Goal: Find specific page/section: Find specific page/section

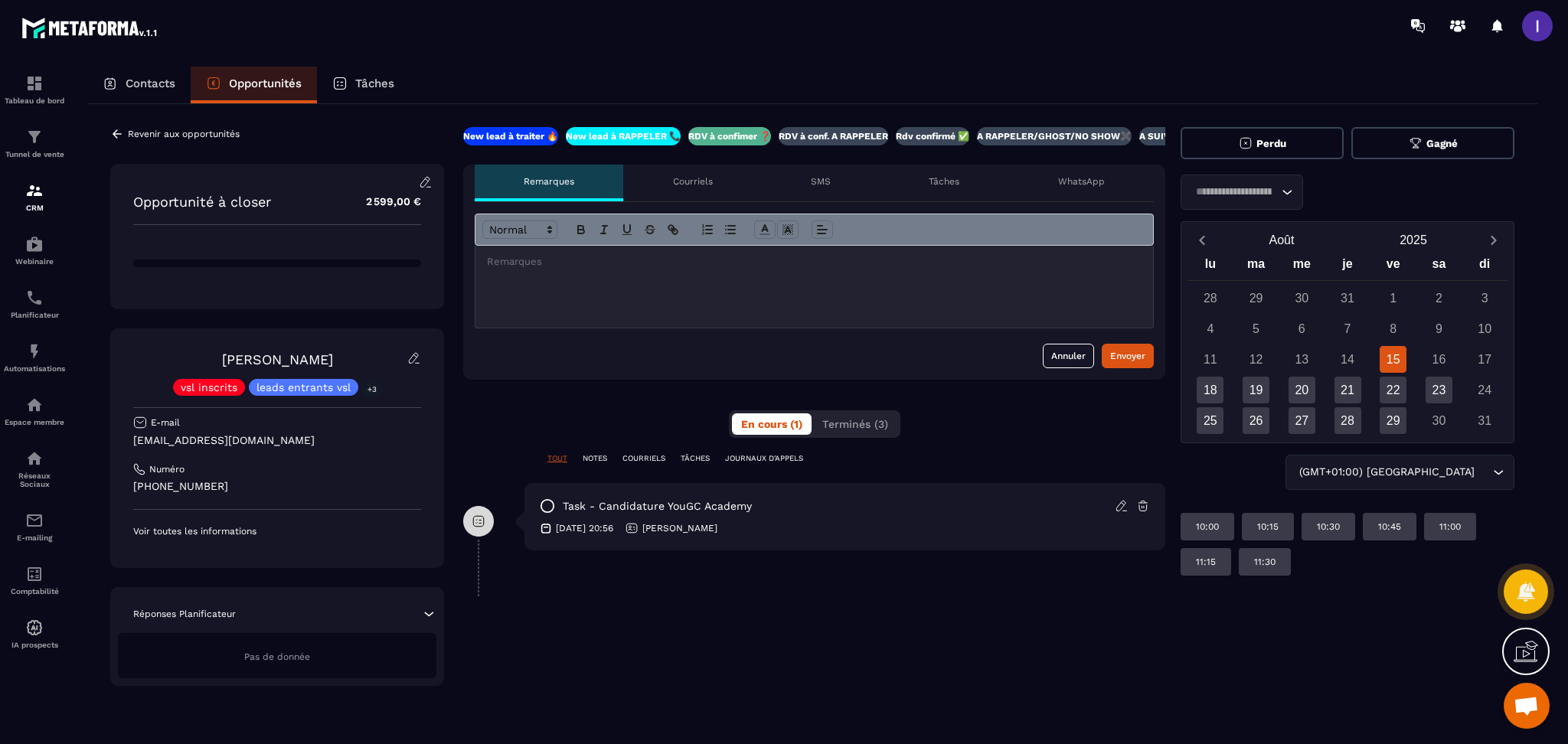
click at [114, 137] on icon at bounding box center [117, 134] width 14 height 14
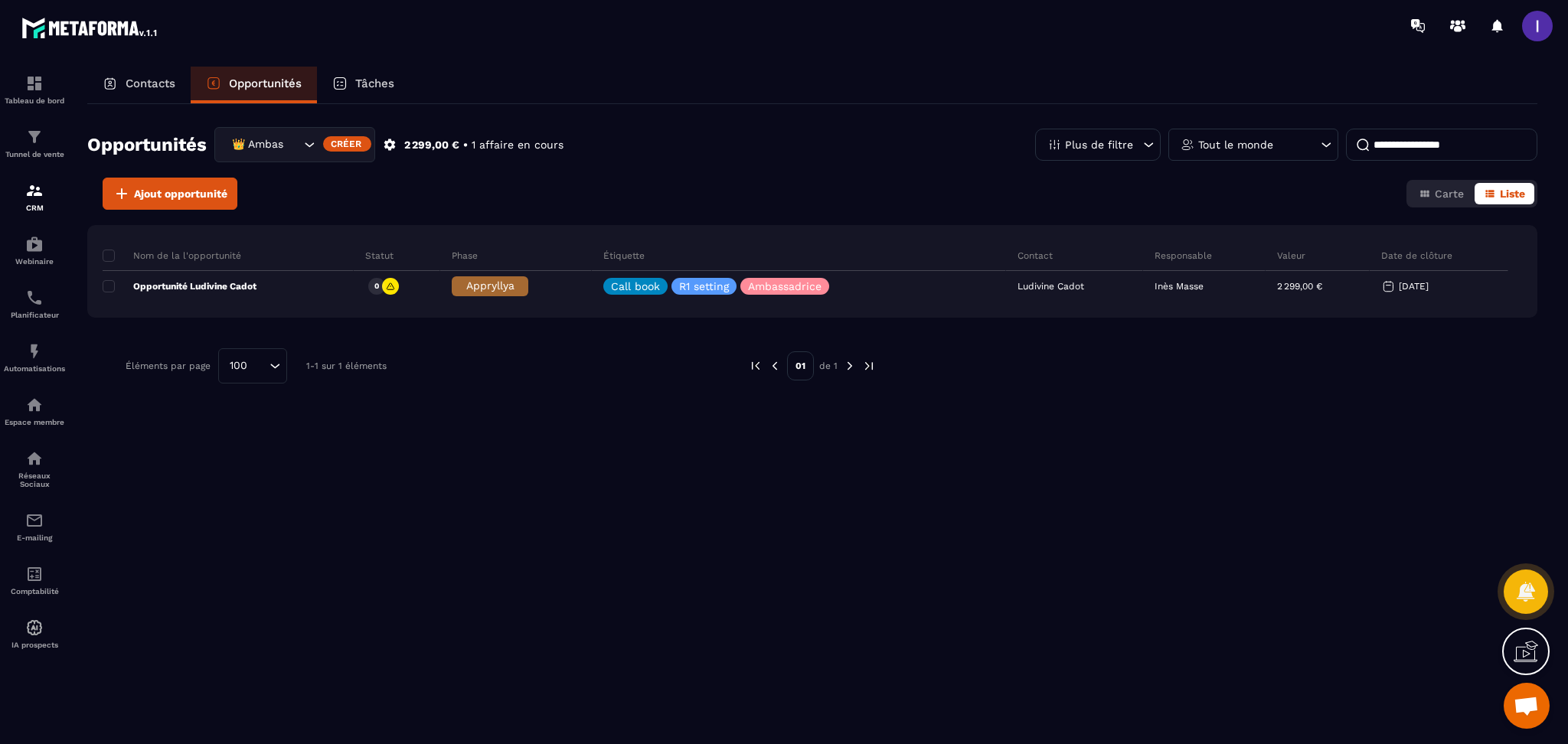
click at [750, 469] on div "Nom de la l'opportunité Statut Phase Étiquette Contact Responsable Valeur Date …" at bounding box center [812, 352] width 1451 height 254
click at [265, 147] on div "👑 Ambassadrices" at bounding box center [264, 145] width 75 height 17
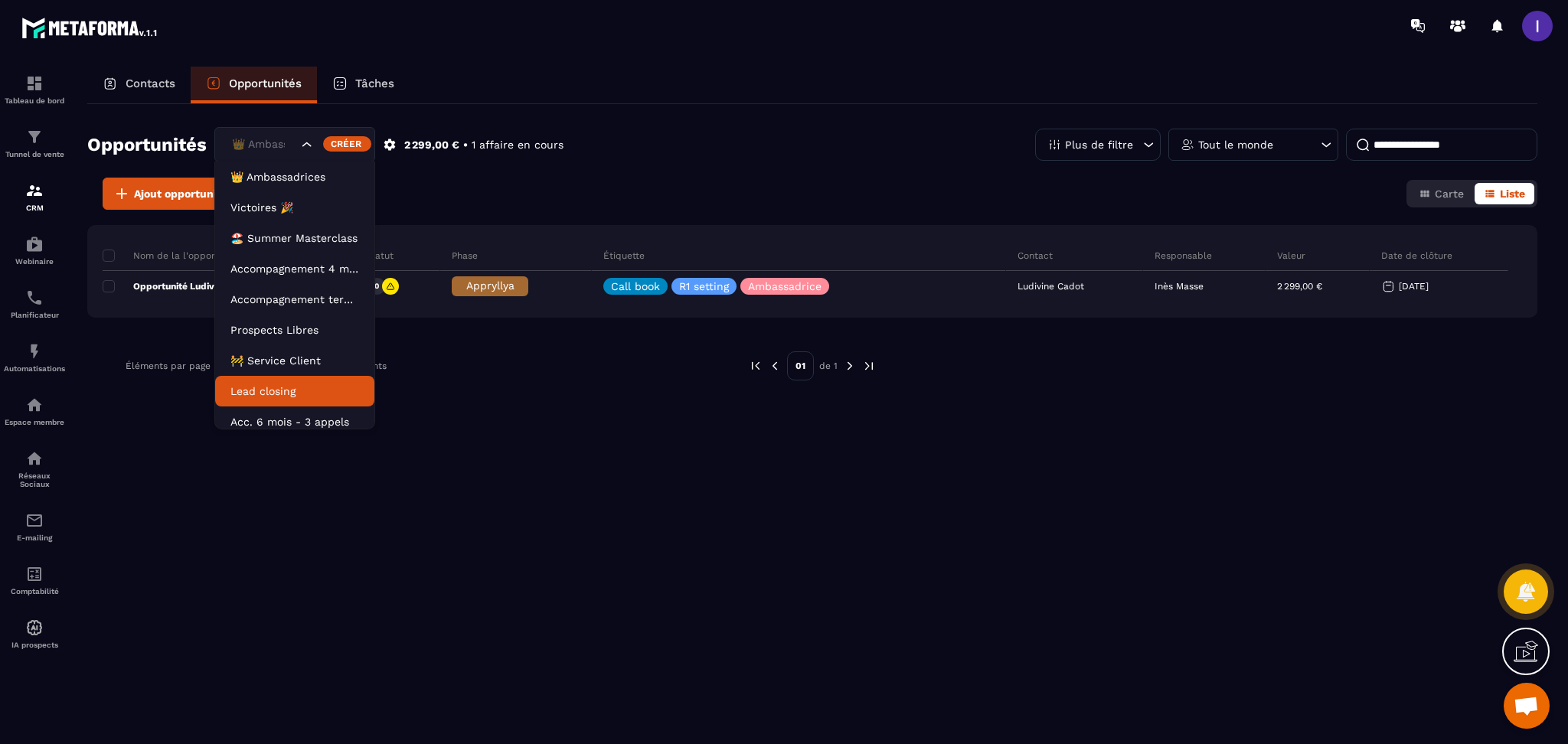
click at [285, 379] on li "Lead closing" at bounding box center [295, 391] width 159 height 31
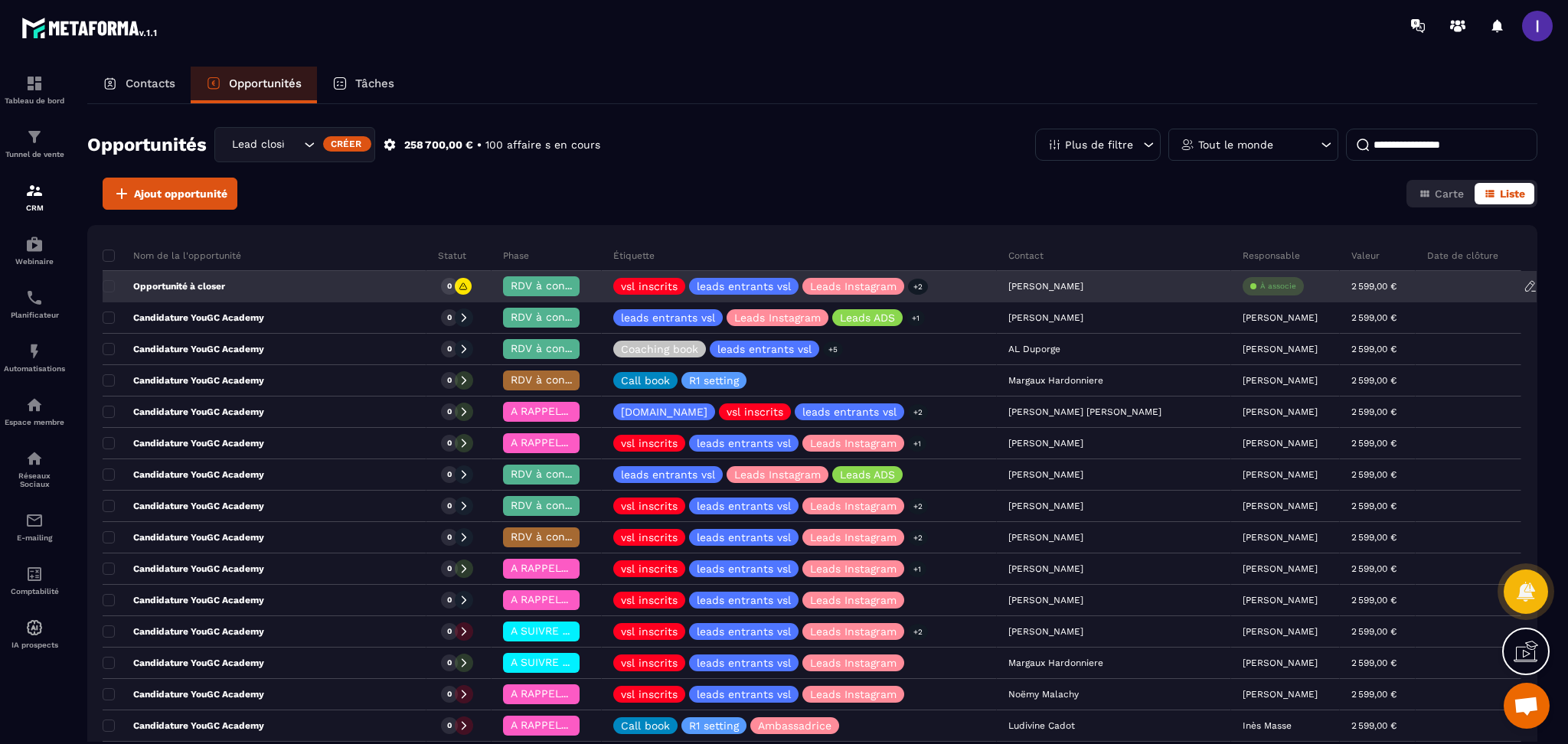
click at [270, 281] on div "Opportunité à closer" at bounding box center [264, 287] width 324 height 31
